Goal: Navigation & Orientation: Find specific page/section

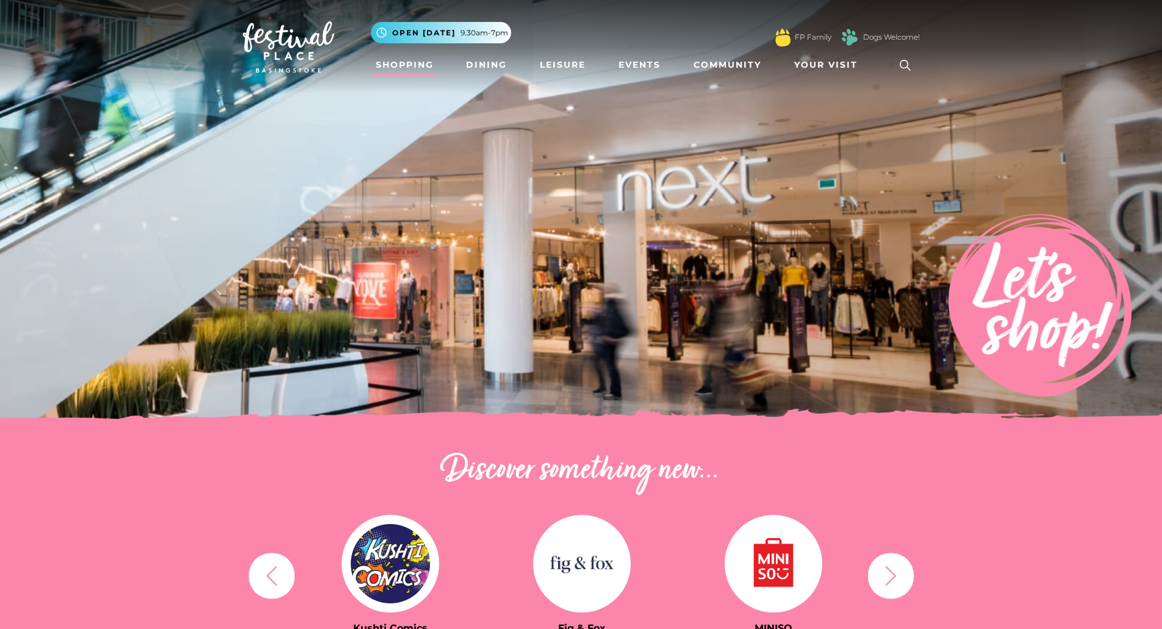
click at [406, 54] on link "Shopping" at bounding box center [405, 65] width 68 height 23
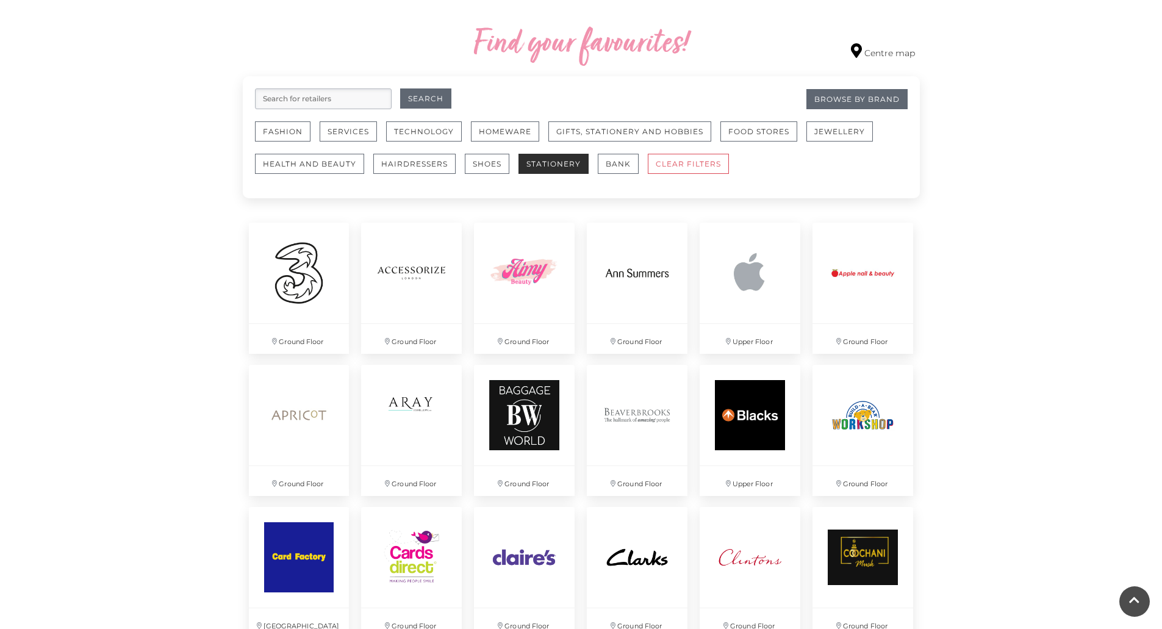
scroll to position [711, 0]
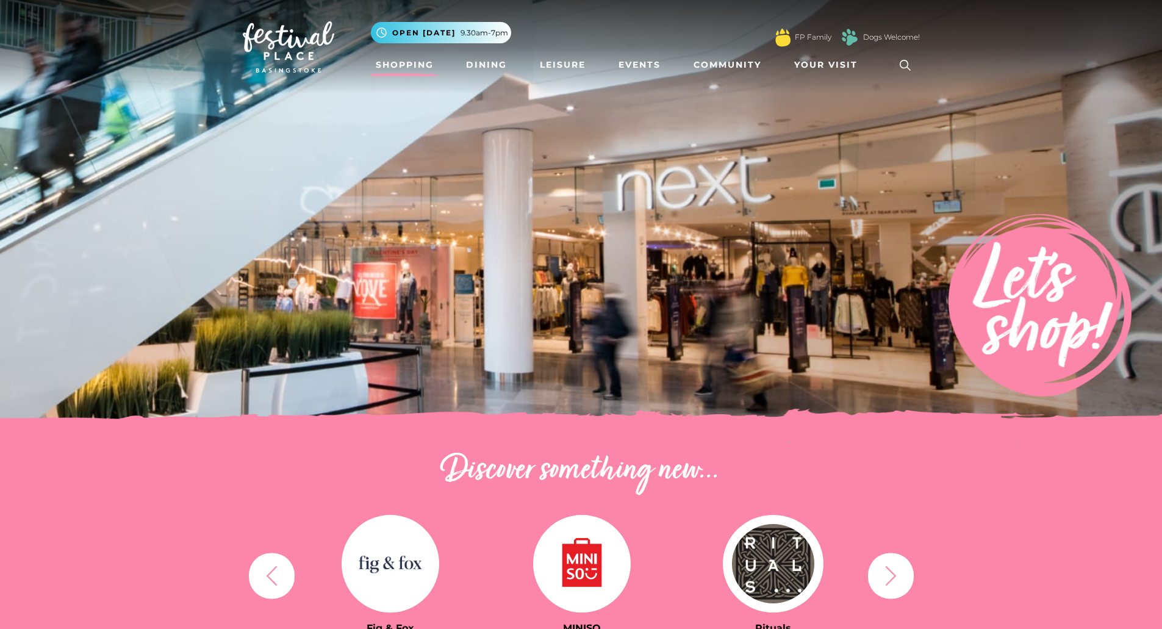
click at [394, 68] on link "Shopping" at bounding box center [405, 65] width 68 height 23
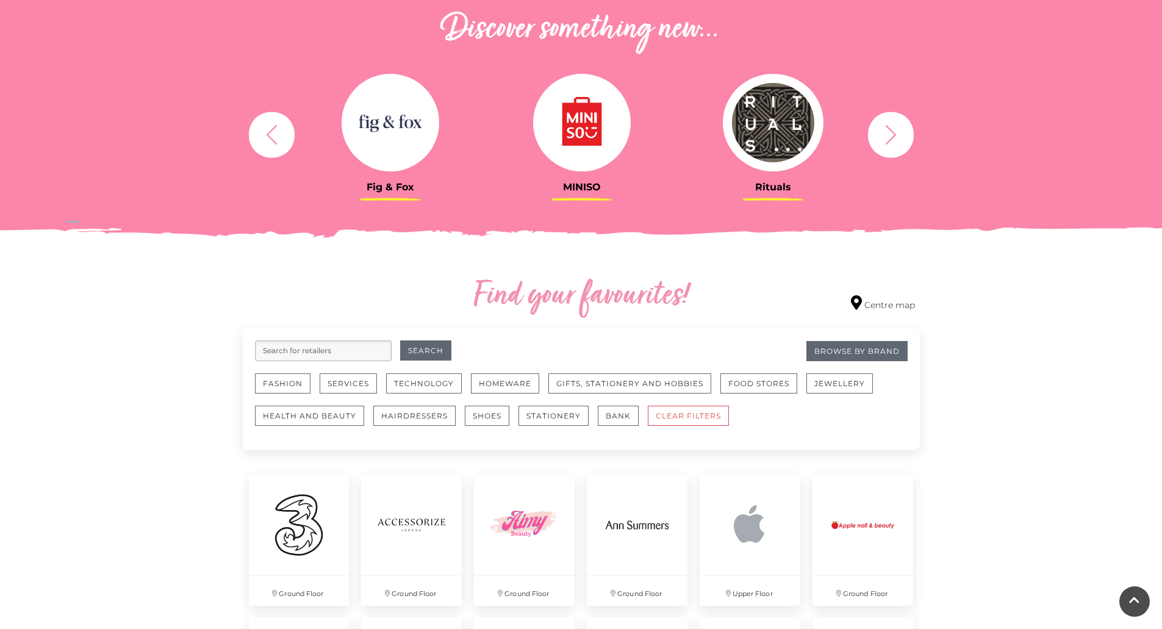
scroll to position [671, 0]
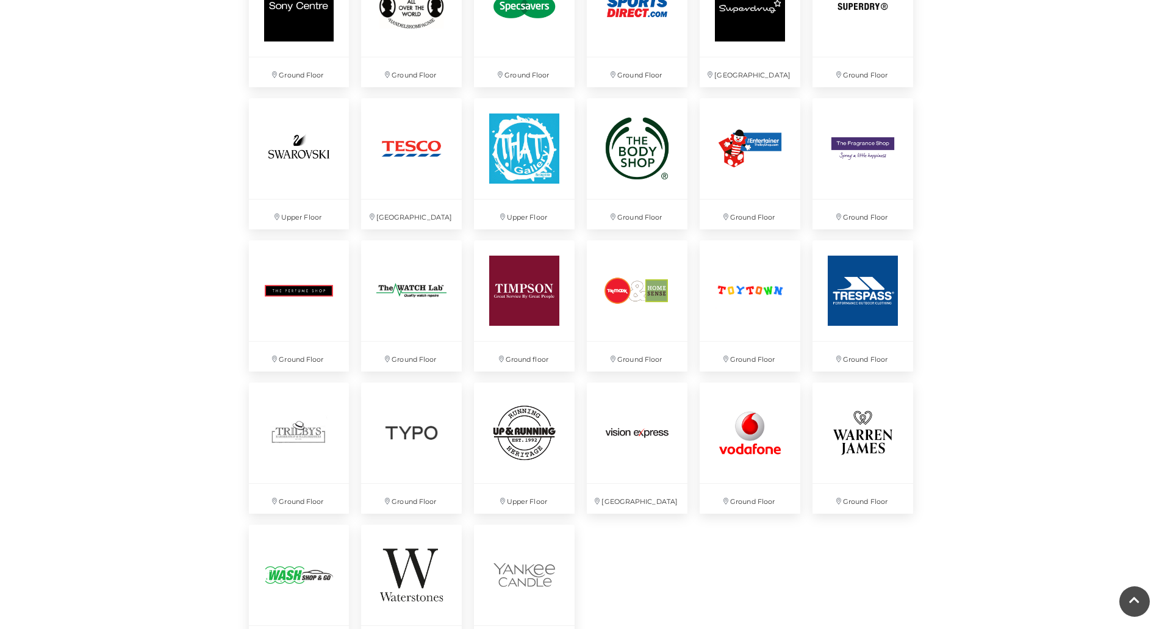
scroll to position [2953, 0]
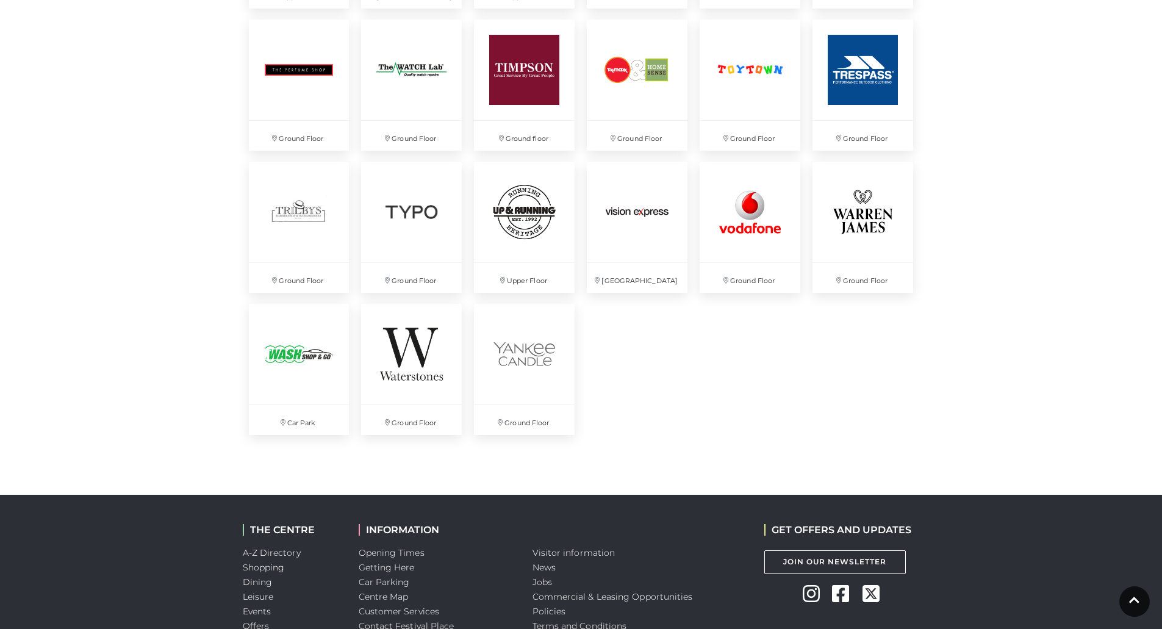
scroll to position [3169, 0]
click at [172, 510] on div "THE CENTRE A-Z Directory Shopping Dining Leisure Events Offers Brands INFORMATI…" at bounding box center [581, 612] width 1162 height 236
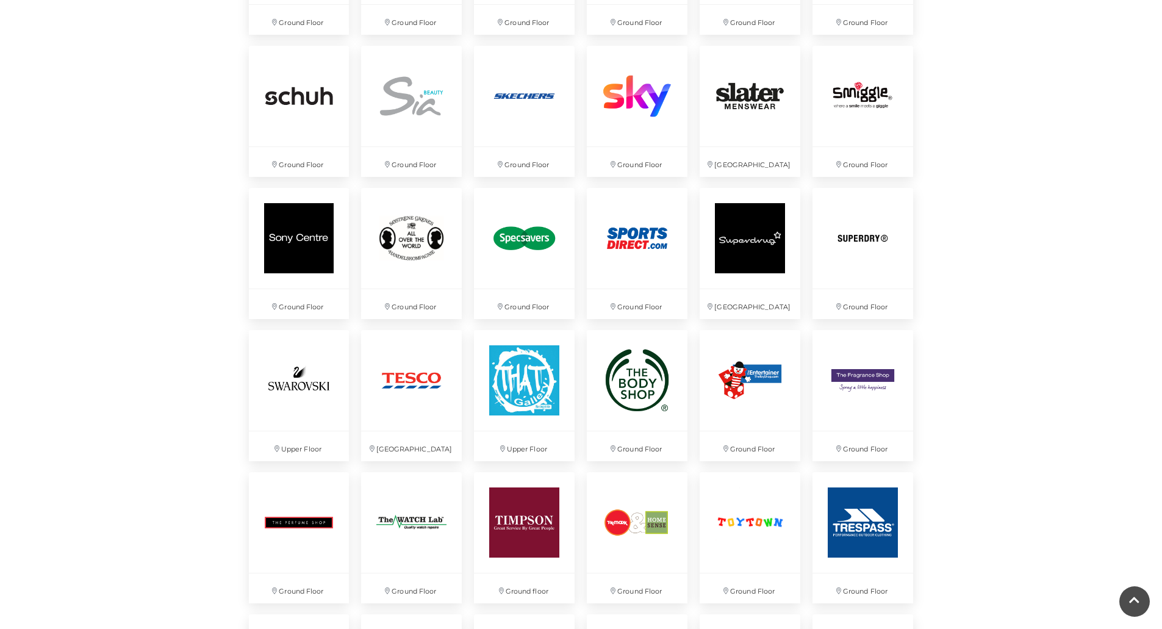
scroll to position [2710, 0]
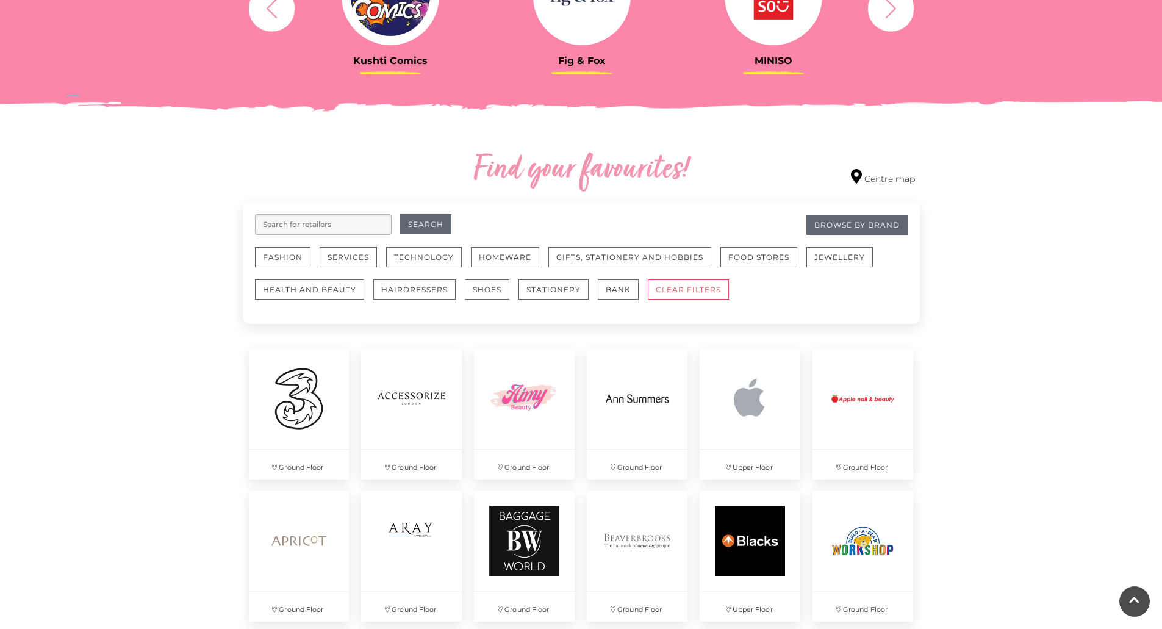
scroll to position [562, 0]
